Goal: Find specific page/section: Find specific page/section

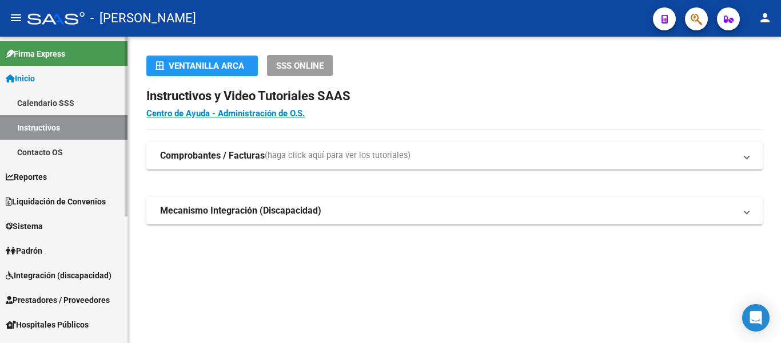
click at [62, 248] on link "Padrón" at bounding box center [64, 250] width 128 height 25
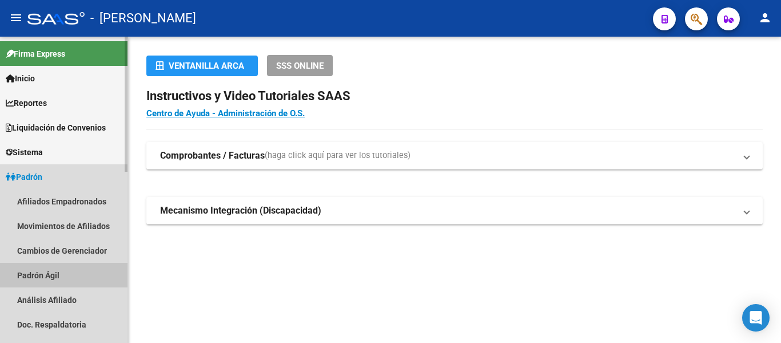
click at [65, 272] on link "Padrón Ágil" at bounding box center [64, 275] width 128 height 25
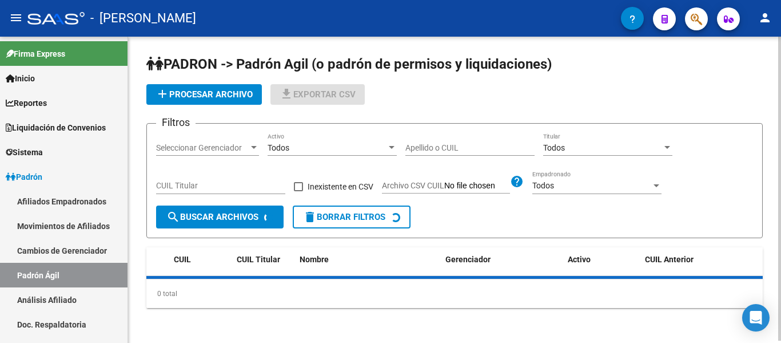
click at [450, 145] on input "Apellido o CUIL" at bounding box center [470, 148] width 129 height 10
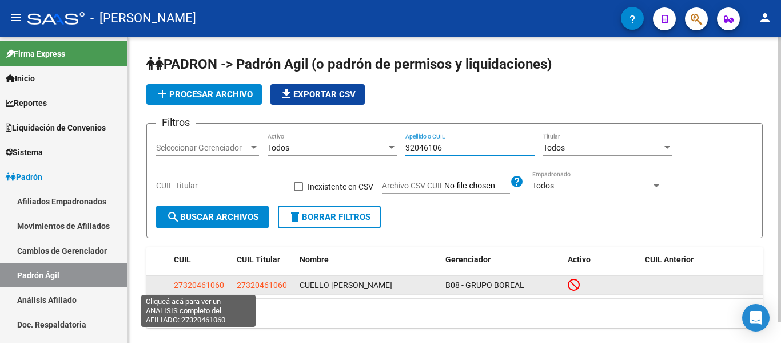
click at [217, 283] on span "27320461060" at bounding box center [199, 284] width 50 height 9
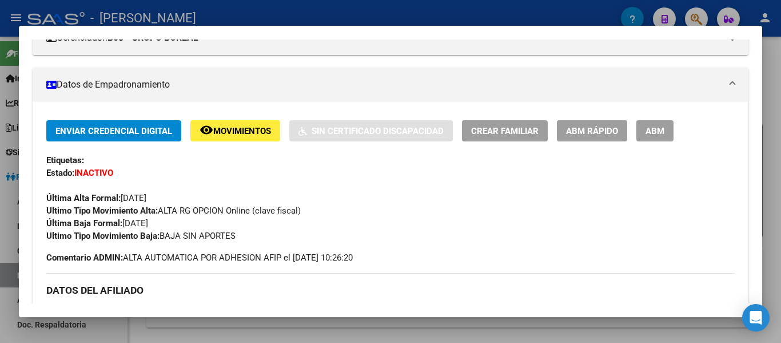
scroll to position [172, 0]
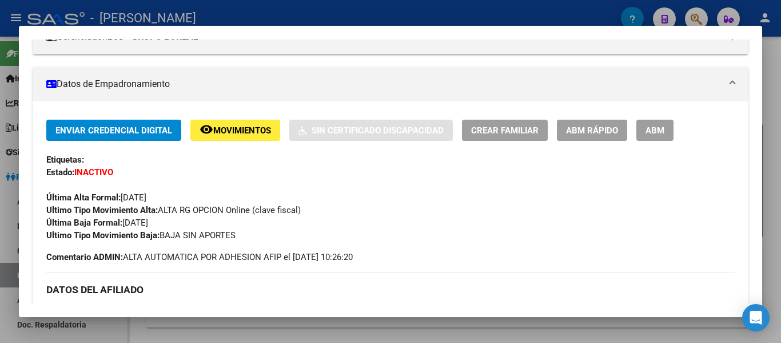
click at [387, 10] on div at bounding box center [390, 171] width 781 height 343
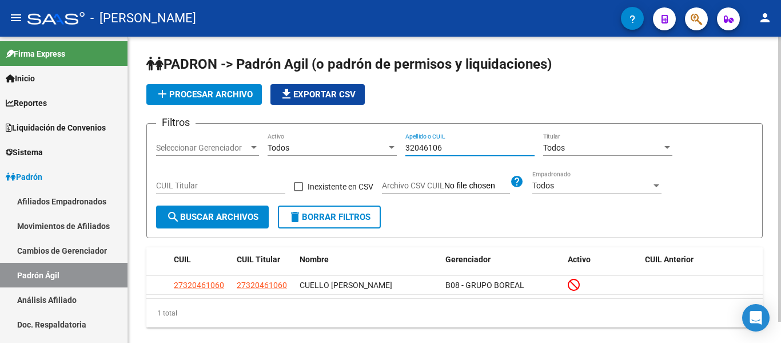
drag, startPoint x: 469, startPoint y: 152, endPoint x: 340, endPoint y: 148, distance: 129.3
click at [340, 148] on div "Filtros Seleccionar Gerenciador Seleccionar Gerenciador Todos Activo 32046106 A…" at bounding box center [454, 169] width 597 height 73
type input "33517828"
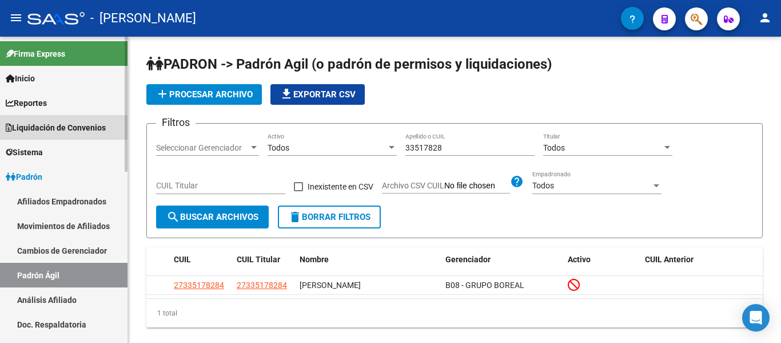
click at [63, 126] on span "Liquidación de Convenios" at bounding box center [56, 127] width 100 height 13
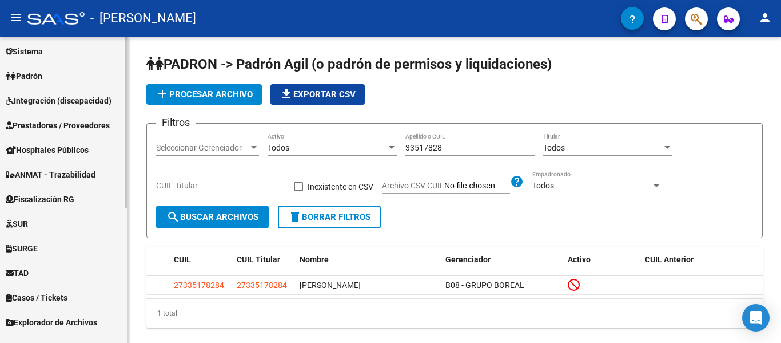
scroll to position [182, 0]
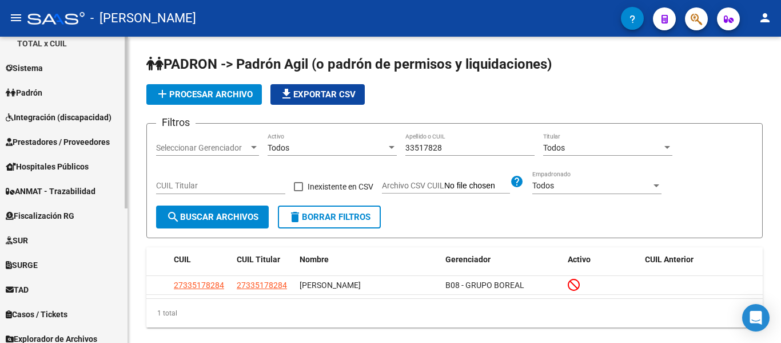
click at [64, 137] on span "Prestadores / Proveedores" at bounding box center [58, 142] width 104 height 13
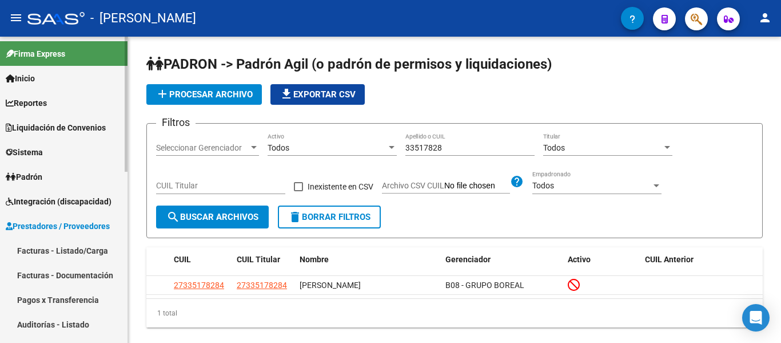
scroll to position [57, 0]
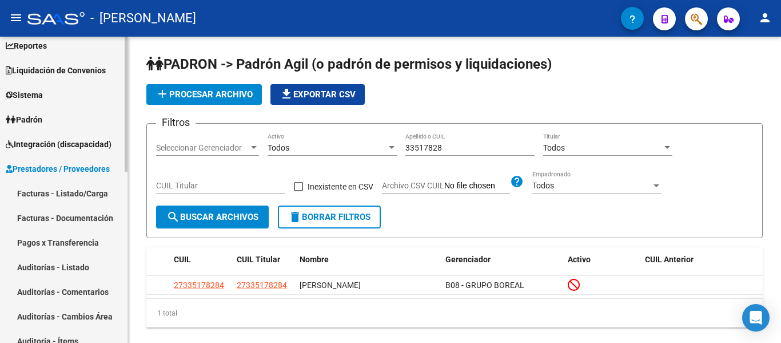
click at [76, 215] on link "Facturas - Documentación" at bounding box center [64, 217] width 128 height 25
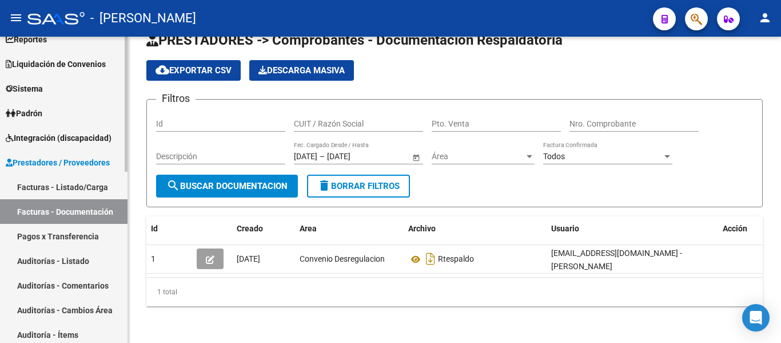
scroll to position [44, 0]
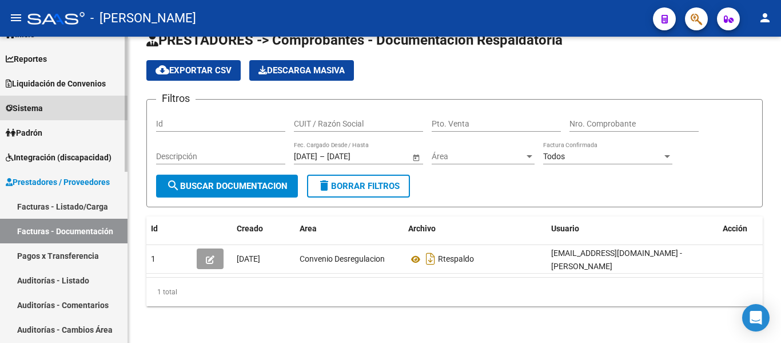
click at [52, 105] on link "Sistema" at bounding box center [64, 108] width 128 height 25
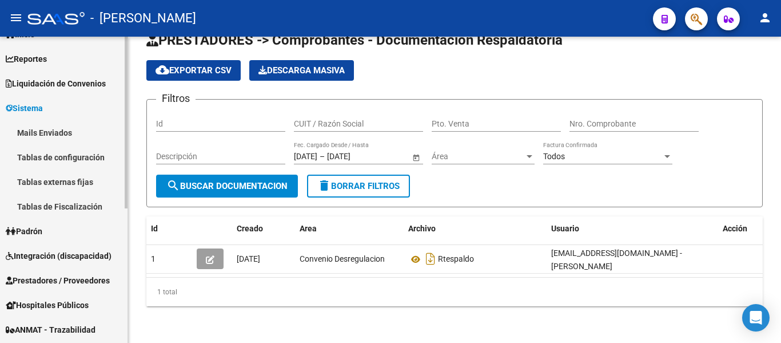
scroll to position [101, 0]
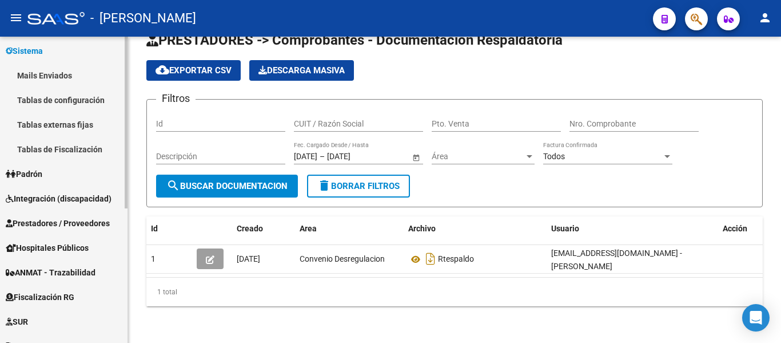
click at [74, 223] on span "Prestadores / Proveedores" at bounding box center [58, 223] width 104 height 13
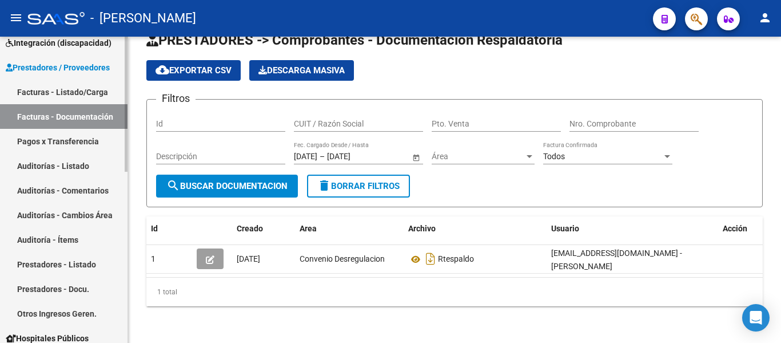
scroll to position [0, 0]
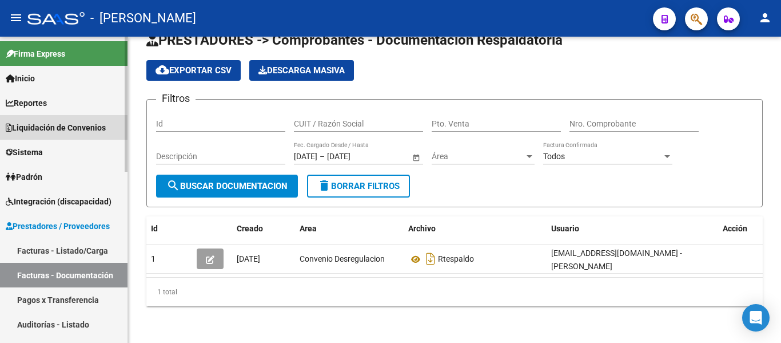
click at [57, 125] on span "Liquidación de Convenios" at bounding box center [56, 127] width 100 height 13
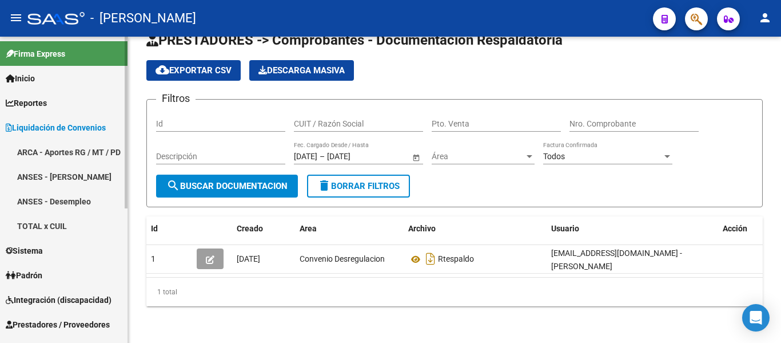
click at [48, 77] on link "Inicio" at bounding box center [64, 78] width 128 height 25
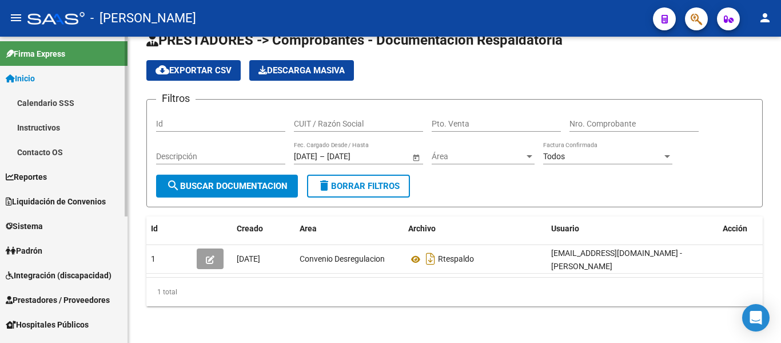
click at [41, 75] on link "Inicio" at bounding box center [64, 78] width 128 height 25
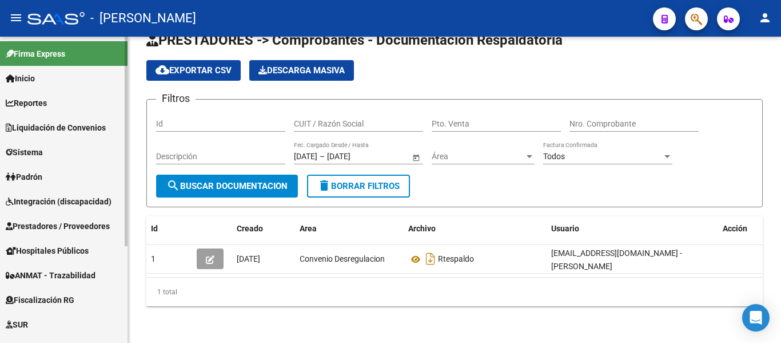
click at [56, 133] on span "Liquidación de Convenios" at bounding box center [56, 127] width 100 height 13
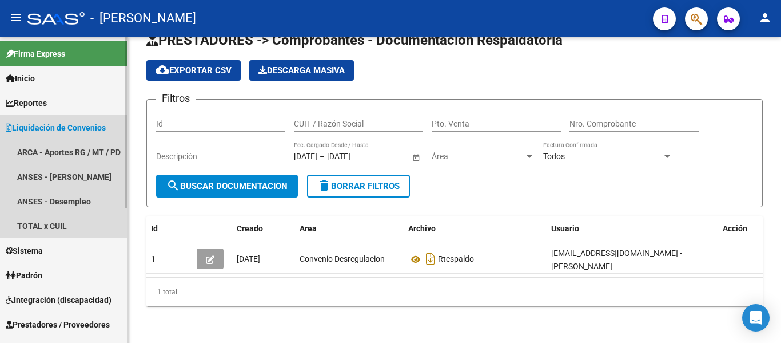
click at [49, 125] on span "Liquidación de Convenios" at bounding box center [56, 127] width 100 height 13
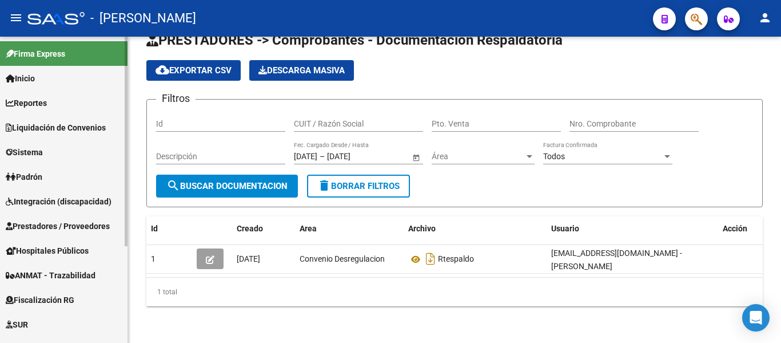
click at [48, 145] on link "Sistema" at bounding box center [64, 152] width 128 height 25
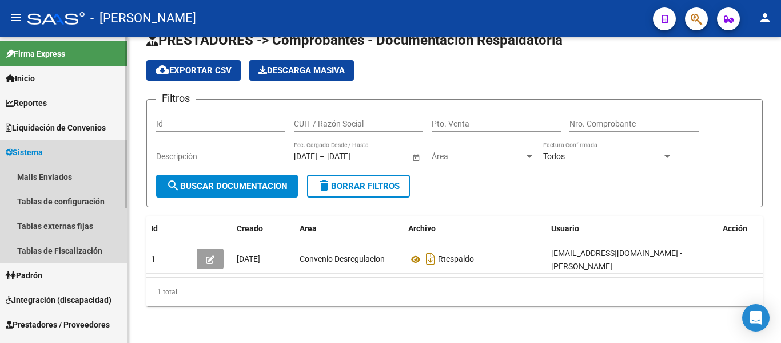
click at [49, 145] on link "Sistema" at bounding box center [64, 152] width 128 height 25
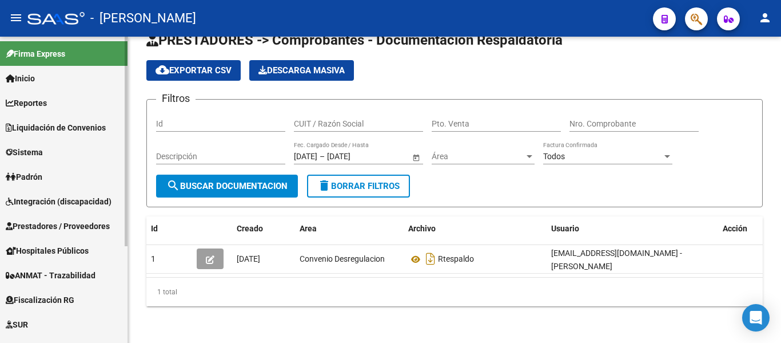
click at [53, 175] on link "Padrón" at bounding box center [64, 176] width 128 height 25
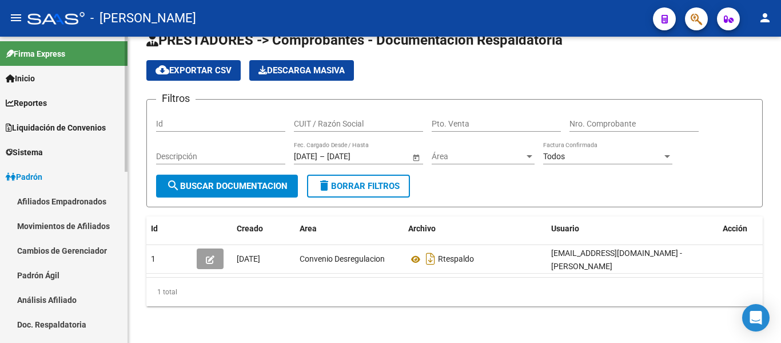
click at [85, 249] on link "Cambios de Gerenciador" at bounding box center [64, 250] width 128 height 25
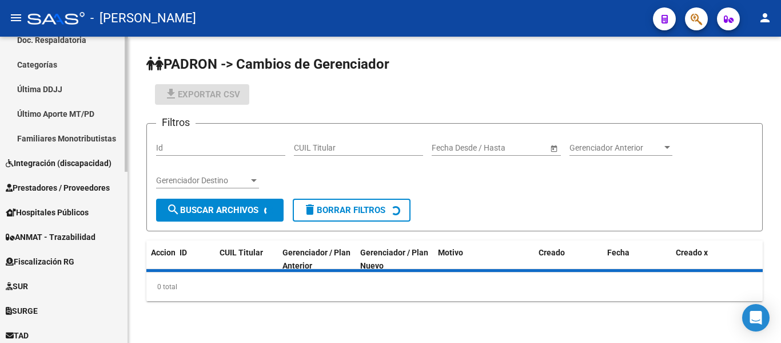
scroll to position [286, 0]
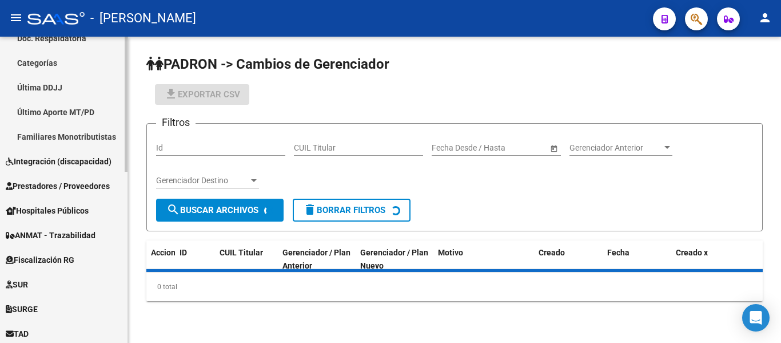
click at [59, 184] on span "Prestadores / Proveedores" at bounding box center [58, 186] width 104 height 13
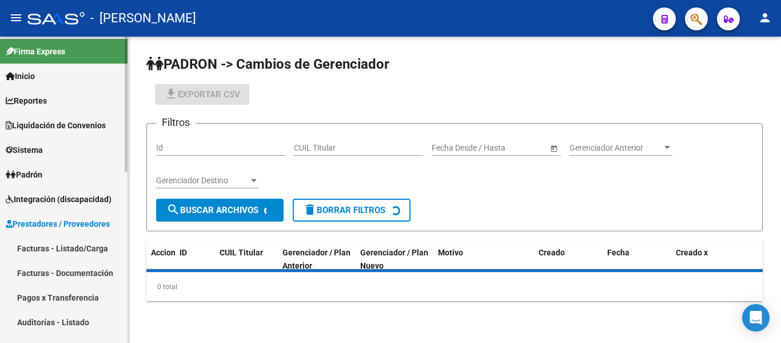
scroll to position [0, 0]
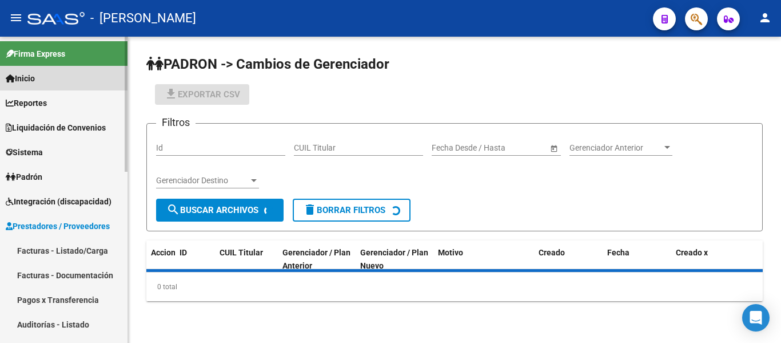
click at [35, 76] on span "Inicio" at bounding box center [20, 78] width 29 height 13
